Goal: Entertainment & Leisure: Consume media (video, audio)

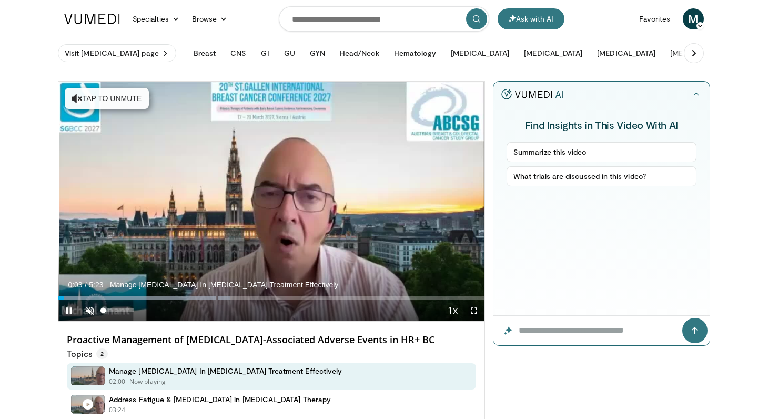
click at [89, 307] on span "Video Player" at bounding box center [89, 310] width 21 height 21
